Goal: Transaction & Acquisition: Purchase product/service

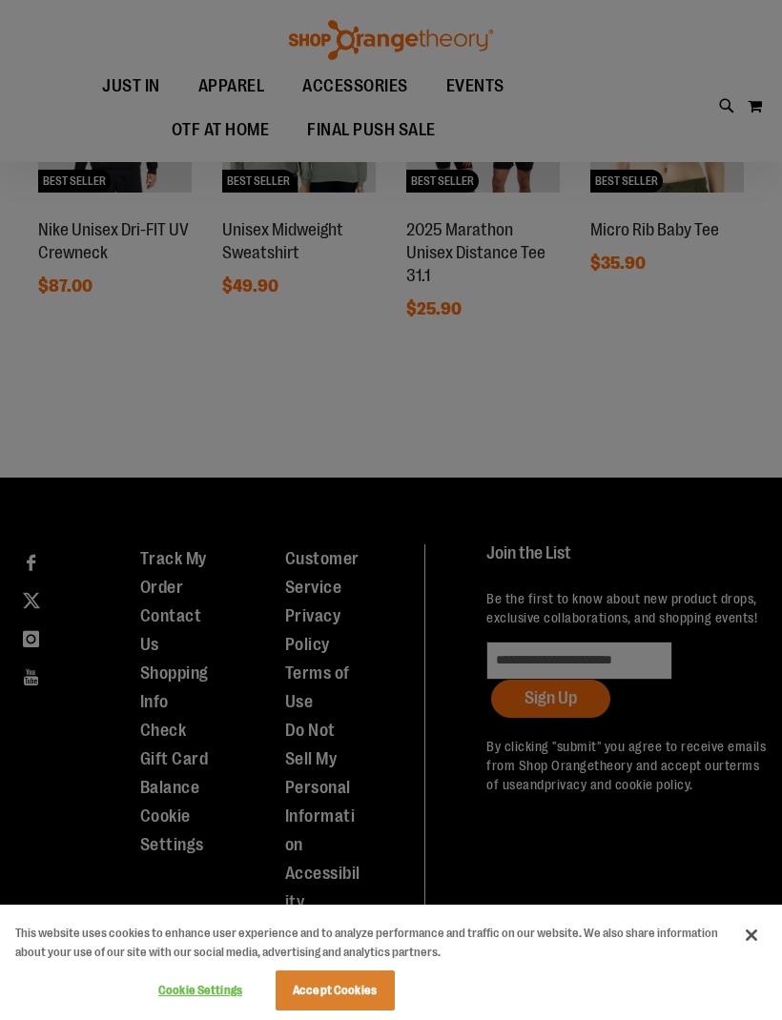
scroll to position [1014, 0]
click at [321, 972] on button "Accept Cookies" at bounding box center [335, 991] width 119 height 40
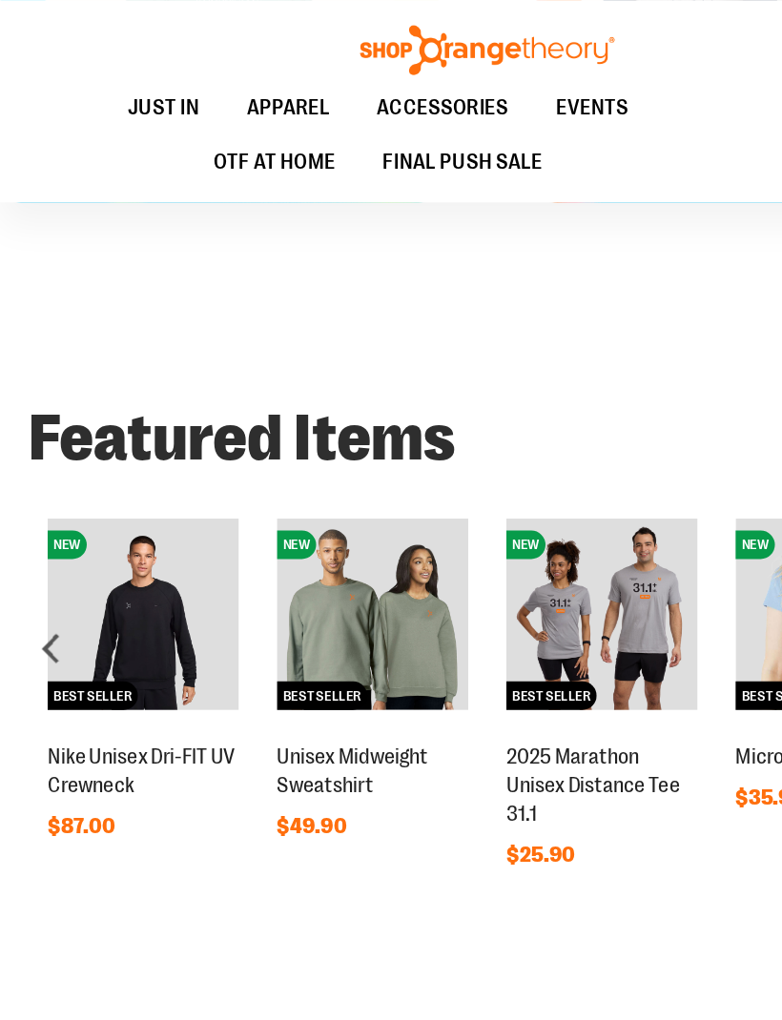
scroll to position [635, 0]
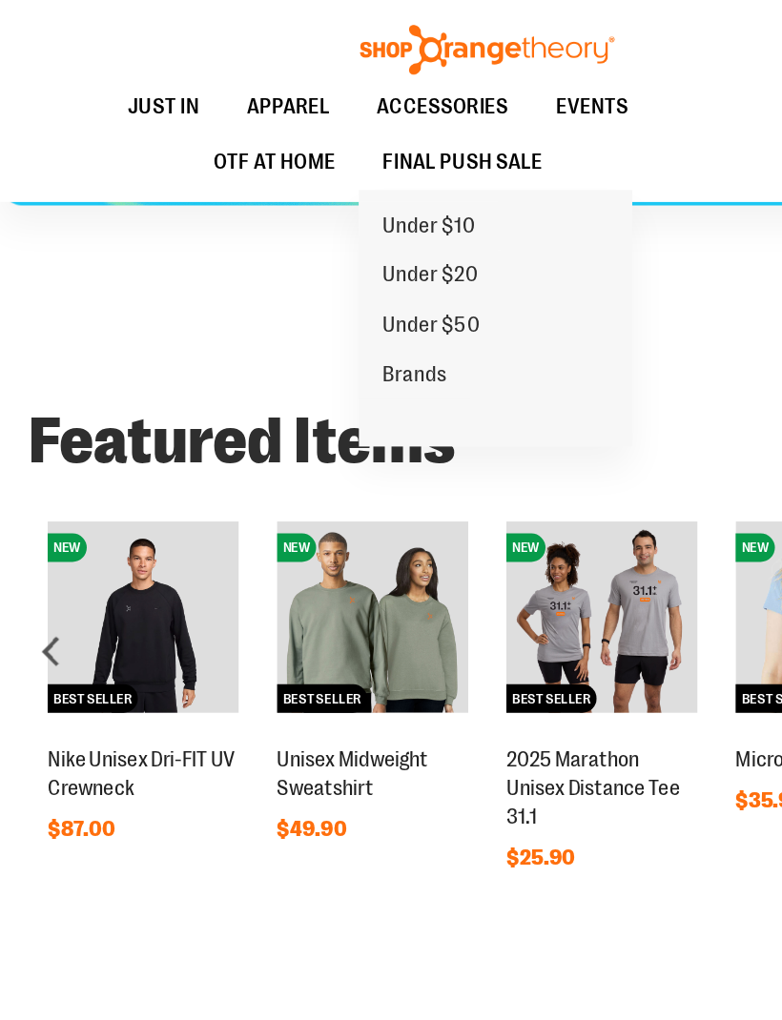
click at [320, 223] on span "Under $20" at bounding box center [345, 223] width 77 height 24
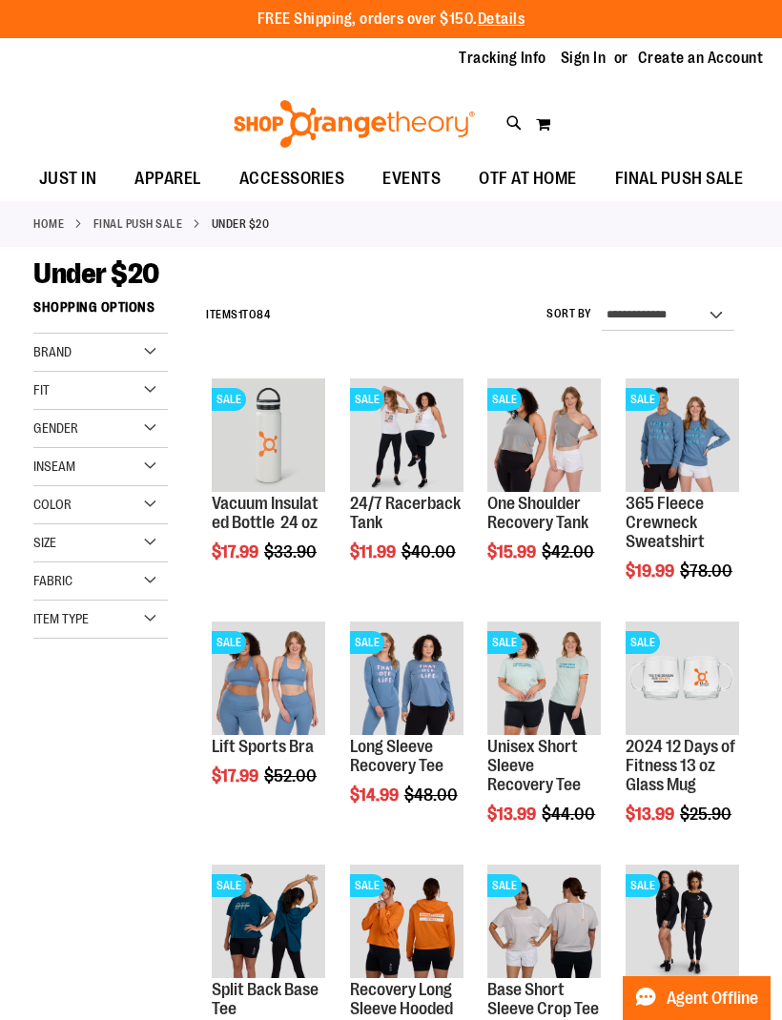
click at [140, 545] on div "Size" at bounding box center [100, 543] width 134 height 38
click at [88, 620] on div "XL" at bounding box center [85, 625] width 29 height 29
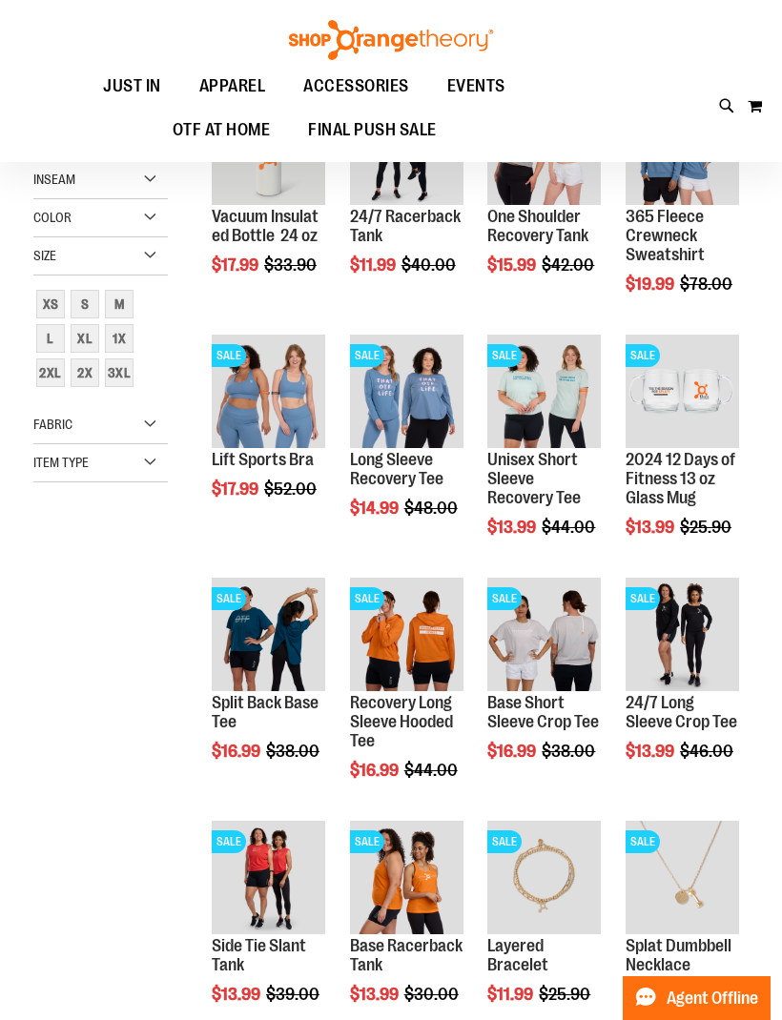
scroll to position [290, 0]
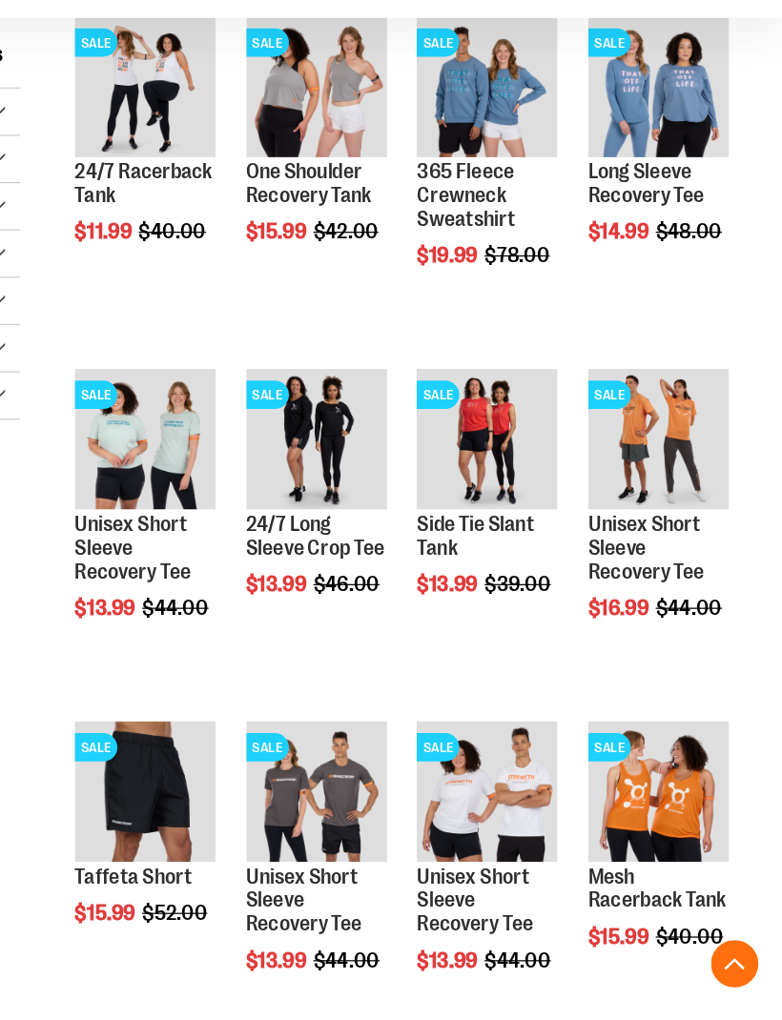
scroll to position [215, 0]
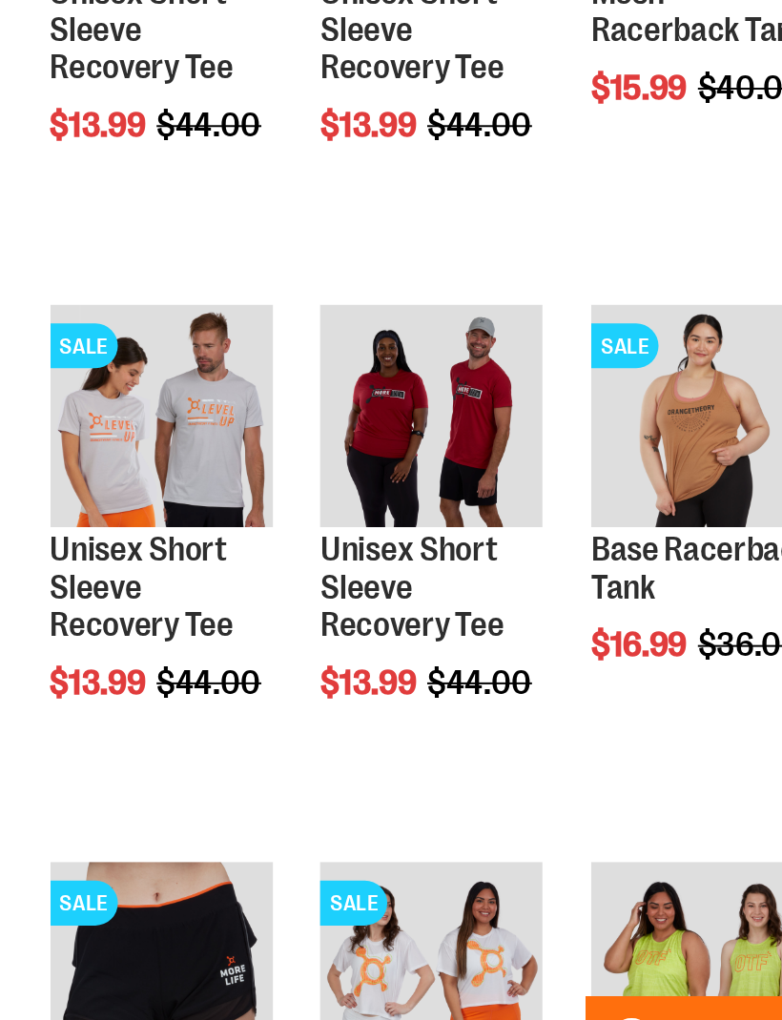
scroll to position [862, 0]
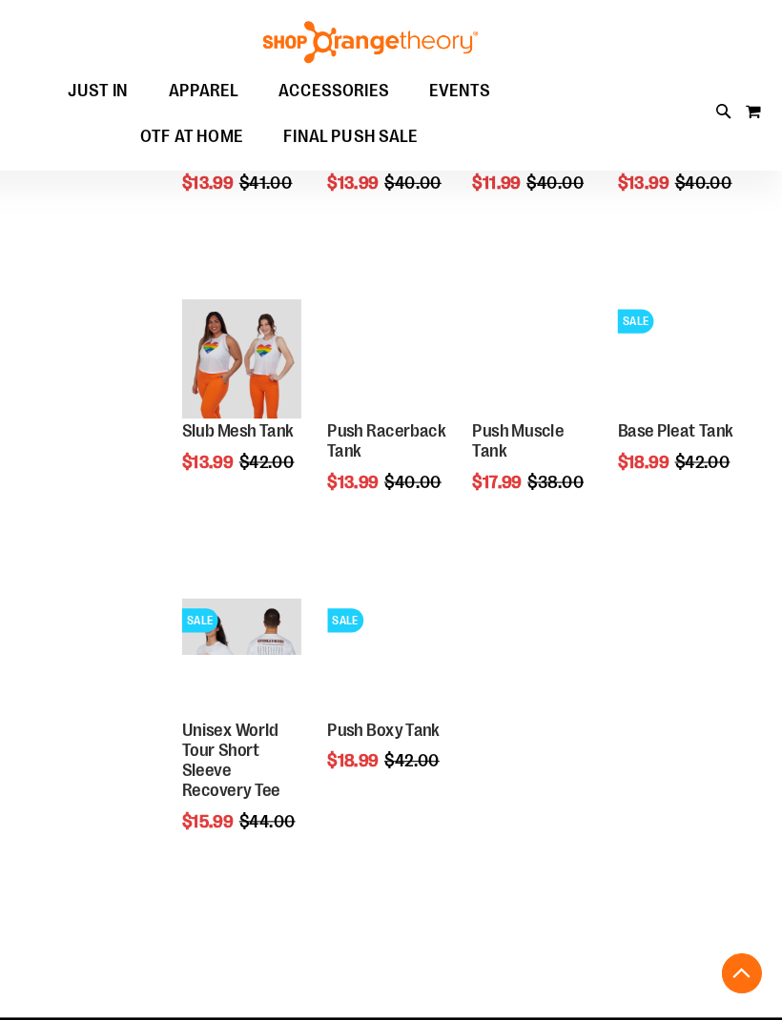
scroll to position [1800, 0]
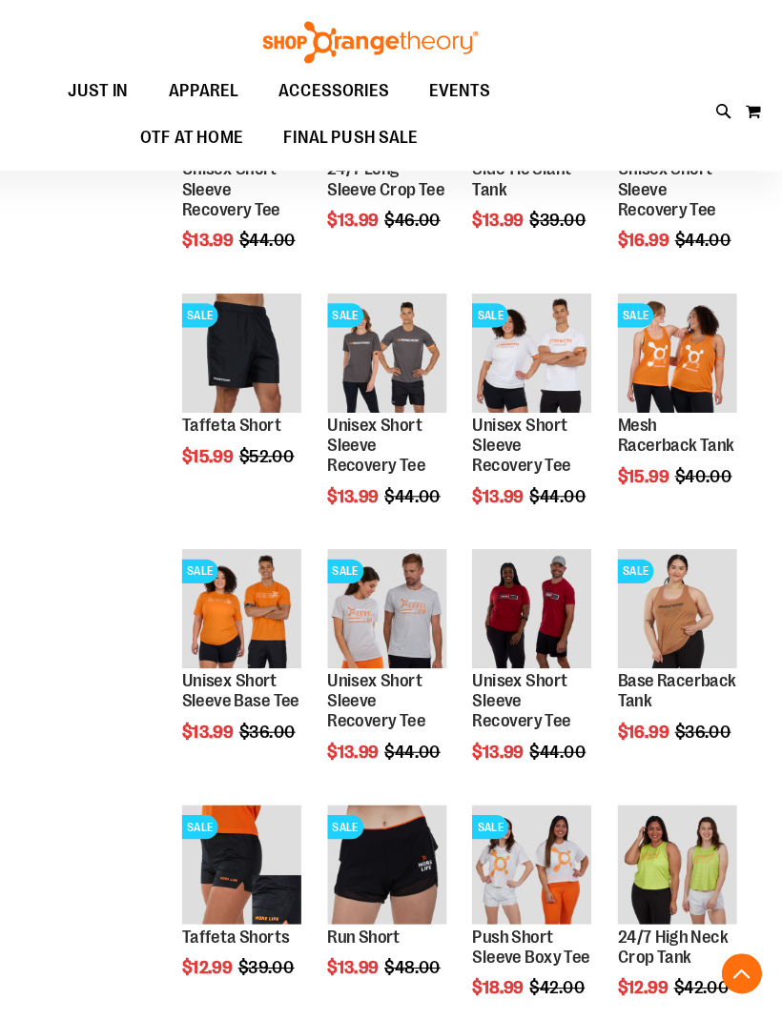
scroll to position [585, 0]
